Goal: Navigation & Orientation: Find specific page/section

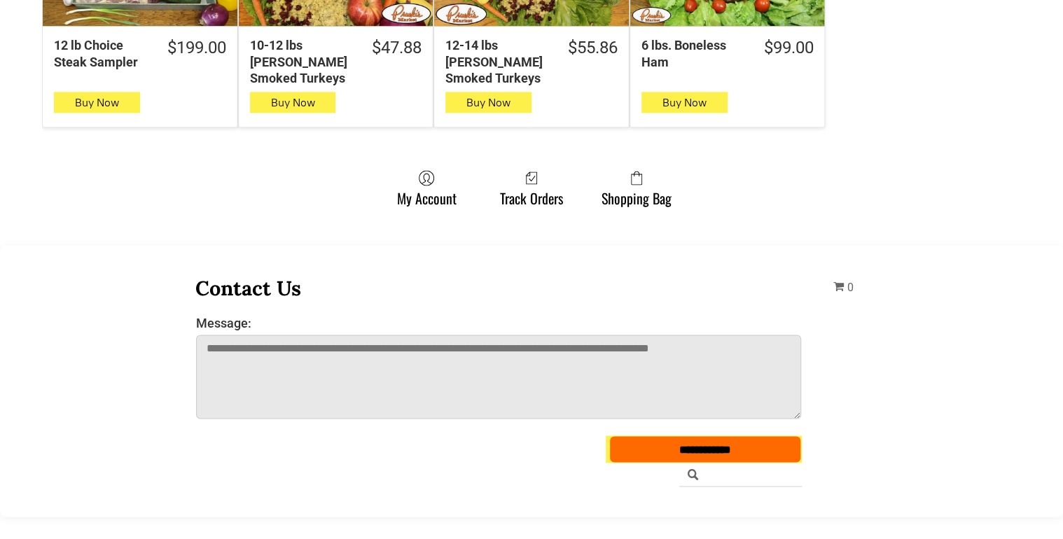
scroll to position [1414, 0]
